Goal: Task Accomplishment & Management: Manage account settings

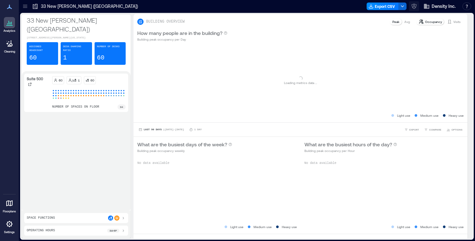
click at [413, 6] on icon "button" at bounding box center [414, 5] width 2 height 2
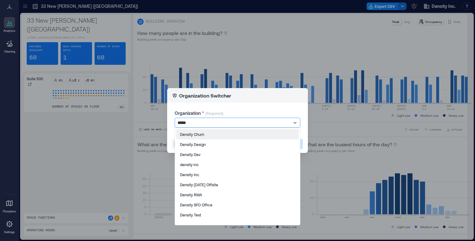
type input "******"
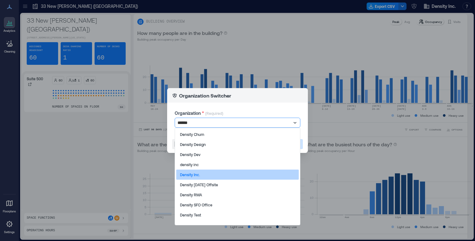
click at [197, 173] on p "Density Inc." at bounding box center [190, 174] width 20 height 5
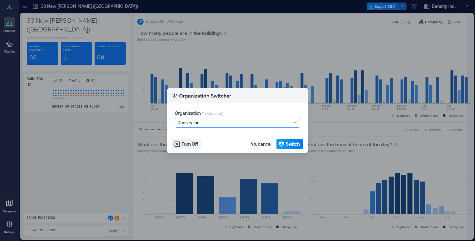
click at [280, 145] on icon "button" at bounding box center [281, 143] width 5 height 5
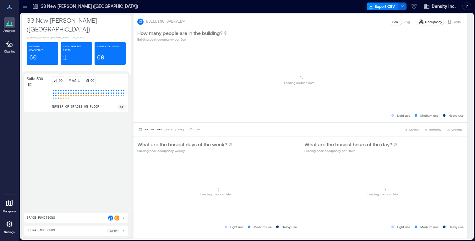
click at [11, 222] on icon at bounding box center [10, 224] width 8 height 8
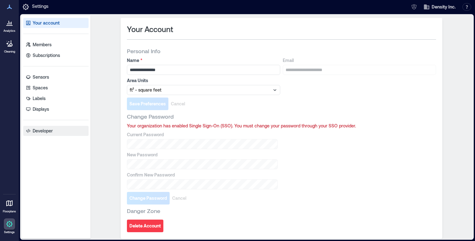
click at [49, 129] on p "Developer" at bounding box center [43, 130] width 20 height 6
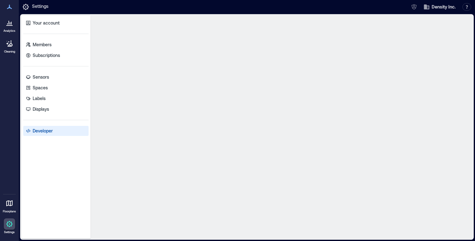
select select "*****"
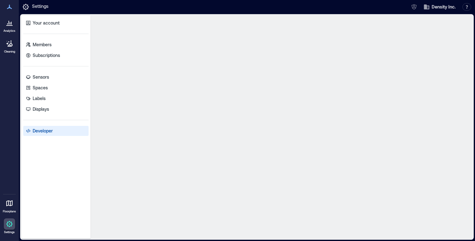
select select "*****"
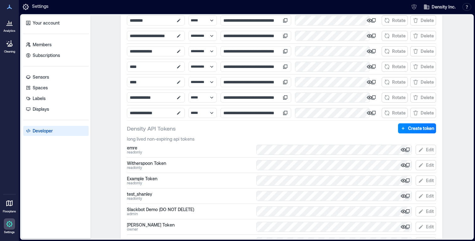
scroll to position [245, 0]
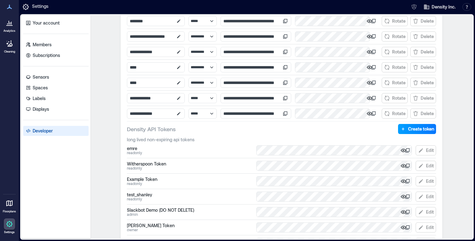
click at [415, 132] on button "Create token" at bounding box center [417, 129] width 38 height 10
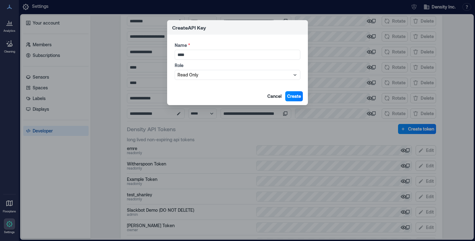
click at [230, 80] on div "Name * **** Role Read Only" at bounding box center [237, 61] width 141 height 53
click at [226, 75] on div at bounding box center [234, 75] width 114 height 8
click at [213, 78] on div at bounding box center [234, 75] width 114 height 8
click at [203, 52] on input "****" at bounding box center [238, 55] width 126 height 10
type input "**********"
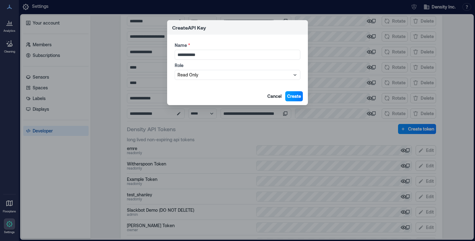
click at [294, 96] on span "Create" at bounding box center [294, 96] width 14 height 6
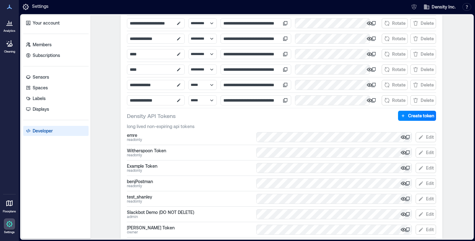
scroll to position [259, 0]
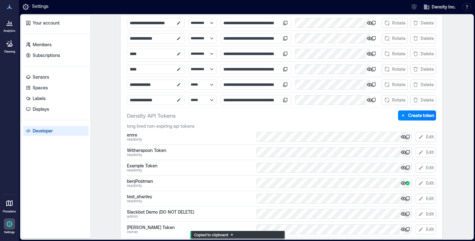
click at [402, 183] on icon "button" at bounding box center [403, 183] width 6 height 6
click at [407, 182] on icon at bounding box center [407, 182] width 5 height 5
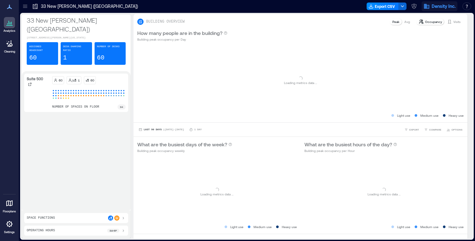
click at [428, 8] on icon "button" at bounding box center [426, 6] width 6 height 6
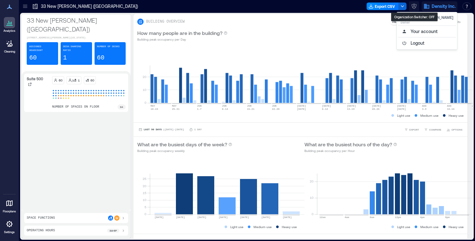
click at [414, 6] on icon "button" at bounding box center [414, 6] width 6 height 6
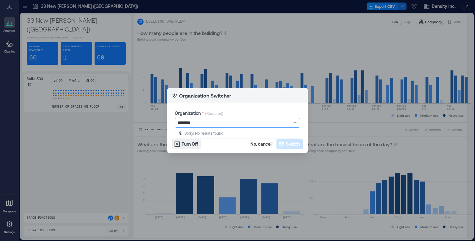
type input "*******"
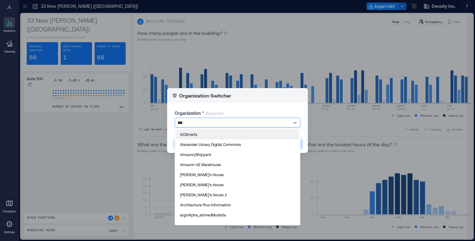
type input "****"
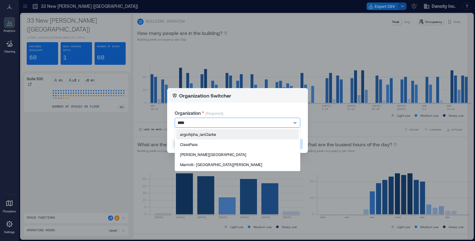
type input "*****"
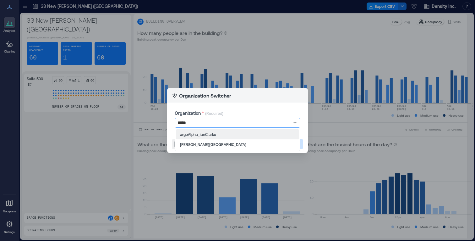
click at [217, 128] on div "argoAlpha_ianClarke LV Clark County Library District" at bounding box center [238, 138] width 126 height 23
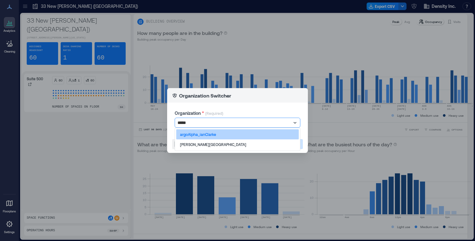
click at [213, 134] on p "argoAlpha_ianClarke" at bounding box center [198, 134] width 36 height 5
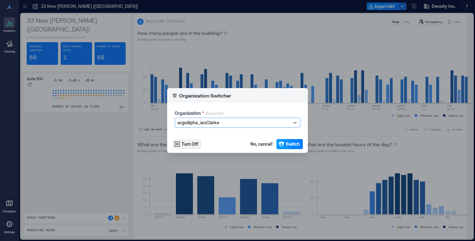
click at [284, 142] on button "Switch" at bounding box center [289, 144] width 26 height 10
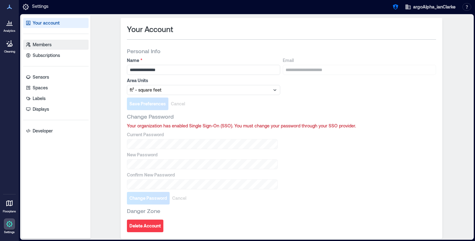
click at [47, 43] on p "Members" at bounding box center [42, 44] width 19 height 6
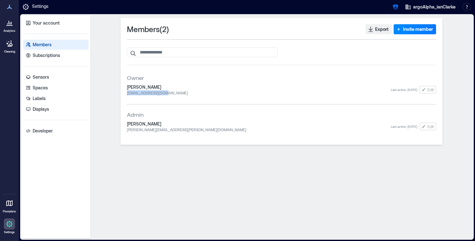
drag, startPoint x: 170, startPoint y: 92, endPoint x: 122, endPoint y: 91, distance: 47.7
click at [122, 91] on div "Members ( 2 ) Export Invite member Owner Ian Clarke itjclarke@yahoo.com Last ac…" at bounding box center [282, 81] width 322 height 127
copy span "itjclarke@yahoo.com"
click at [395, 9] on icon "button" at bounding box center [395, 7] width 6 height 6
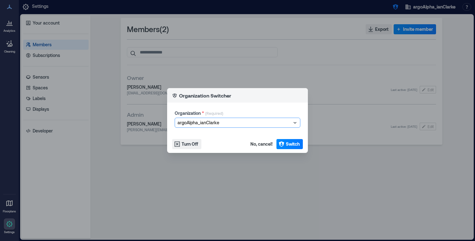
click at [232, 120] on div at bounding box center [234, 123] width 114 height 8
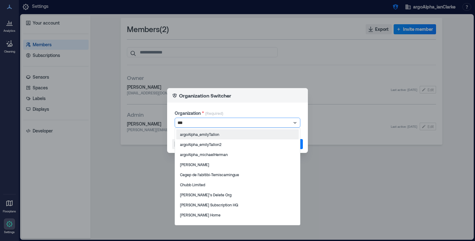
type input "****"
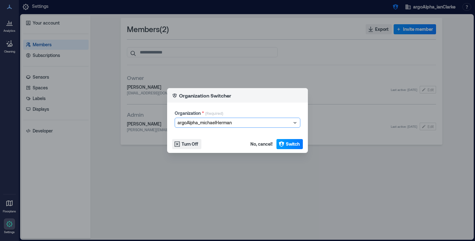
click at [285, 141] on button "Switch" at bounding box center [289, 144] width 26 height 10
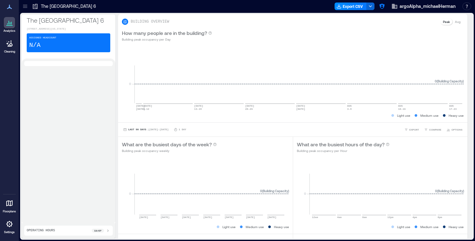
click at [6, 200] on icon at bounding box center [10, 203] width 8 height 8
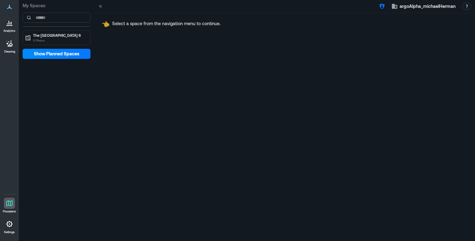
click at [15, 229] on link "Settings" at bounding box center [9, 225] width 15 height 19
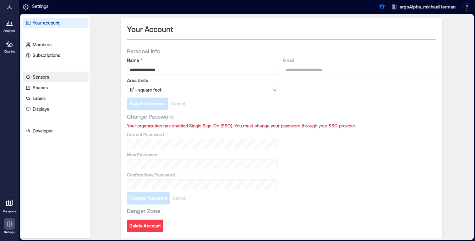
click at [63, 76] on link "Sensors" at bounding box center [55, 77] width 65 height 10
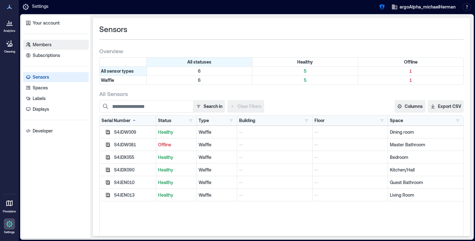
click at [61, 43] on link "Members" at bounding box center [55, 45] width 65 height 10
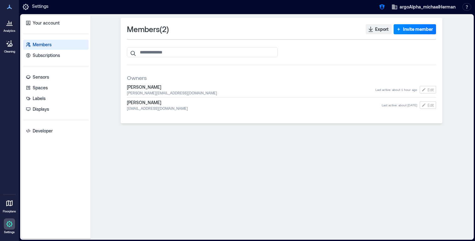
drag, startPoint x: 162, startPoint y: 87, endPoint x: 122, endPoint y: 86, distance: 40.5
click at [122, 86] on div "Members ( 2 ) Export Invite member Owners [PERSON_NAME] [PERSON_NAME][EMAIL_ADD…" at bounding box center [282, 70] width 322 height 105
click at [127, 87] on span "[PERSON_NAME]" at bounding box center [251, 87] width 248 height 6
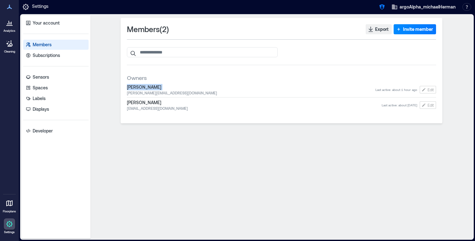
click at [150, 87] on span "[PERSON_NAME]" at bounding box center [251, 87] width 248 height 6
click at [429, 92] on span "Edit" at bounding box center [430, 89] width 6 height 5
click at [45, 81] on link "Sensors" at bounding box center [55, 77] width 65 height 10
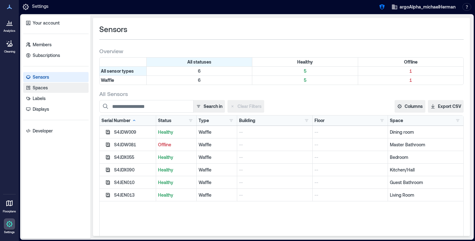
click at [49, 86] on link "Spaces" at bounding box center [55, 88] width 65 height 10
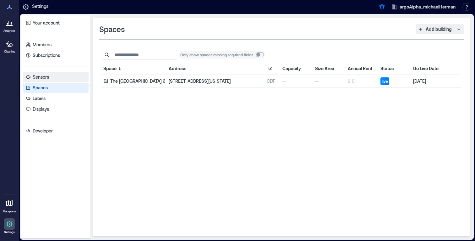
click at [57, 77] on link "Sensors" at bounding box center [55, 77] width 65 height 10
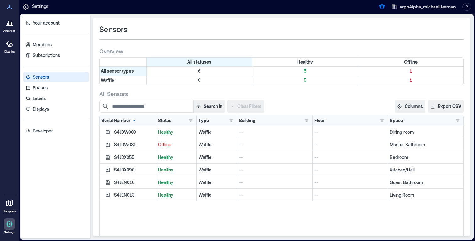
click at [394, 133] on p "Dining room" at bounding box center [426, 132] width 72 height 6
click at [395, 145] on p "Master Bathroom" at bounding box center [426, 144] width 72 height 6
click at [241, 132] on p "--" at bounding box center [274, 132] width 71 height 6
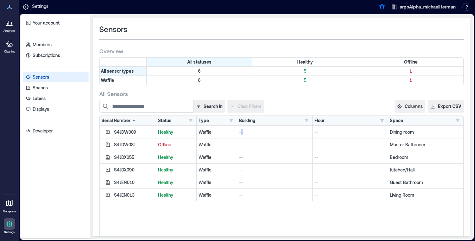
click at [241, 132] on p "--" at bounding box center [274, 132] width 71 height 6
